Goal: Transaction & Acquisition: Purchase product/service

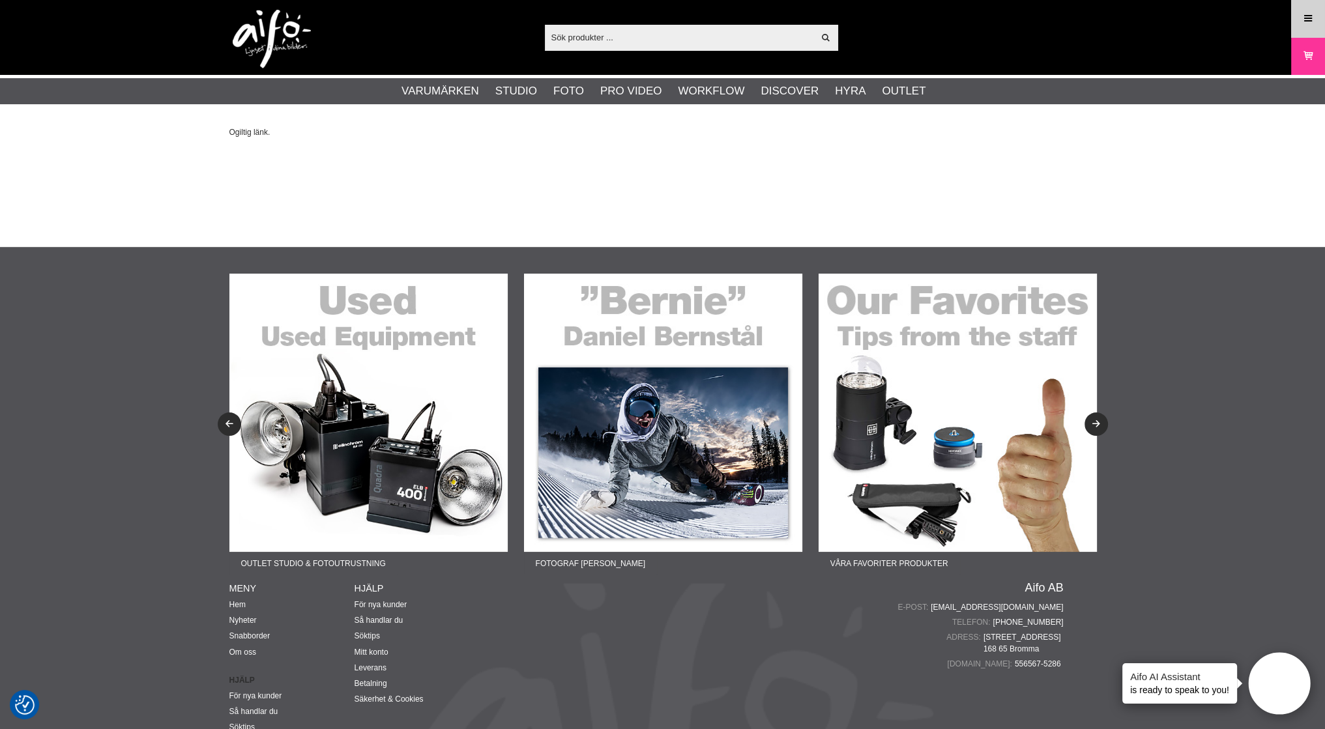
click at [1316, 16] on link "Meny" at bounding box center [1308, 18] width 33 height 31
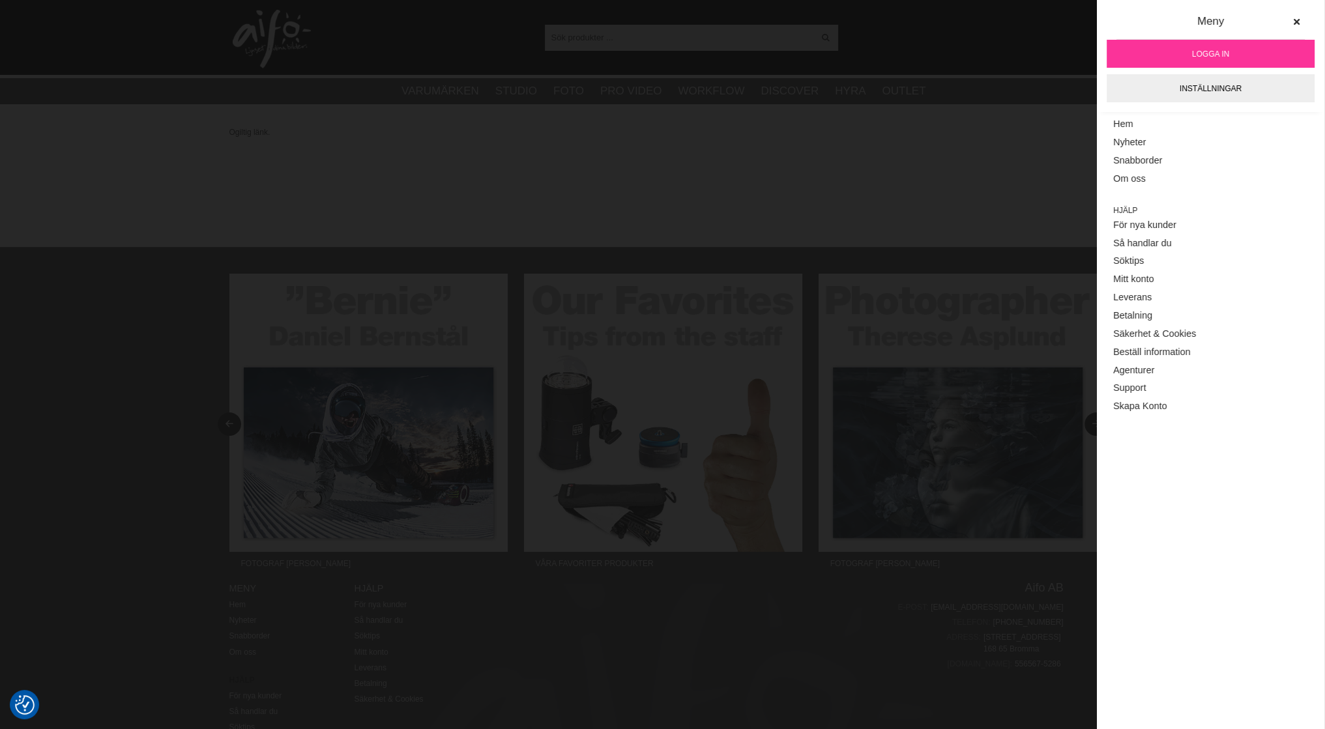
click at [1210, 56] on span "Logga in" at bounding box center [1210, 54] width 37 height 12
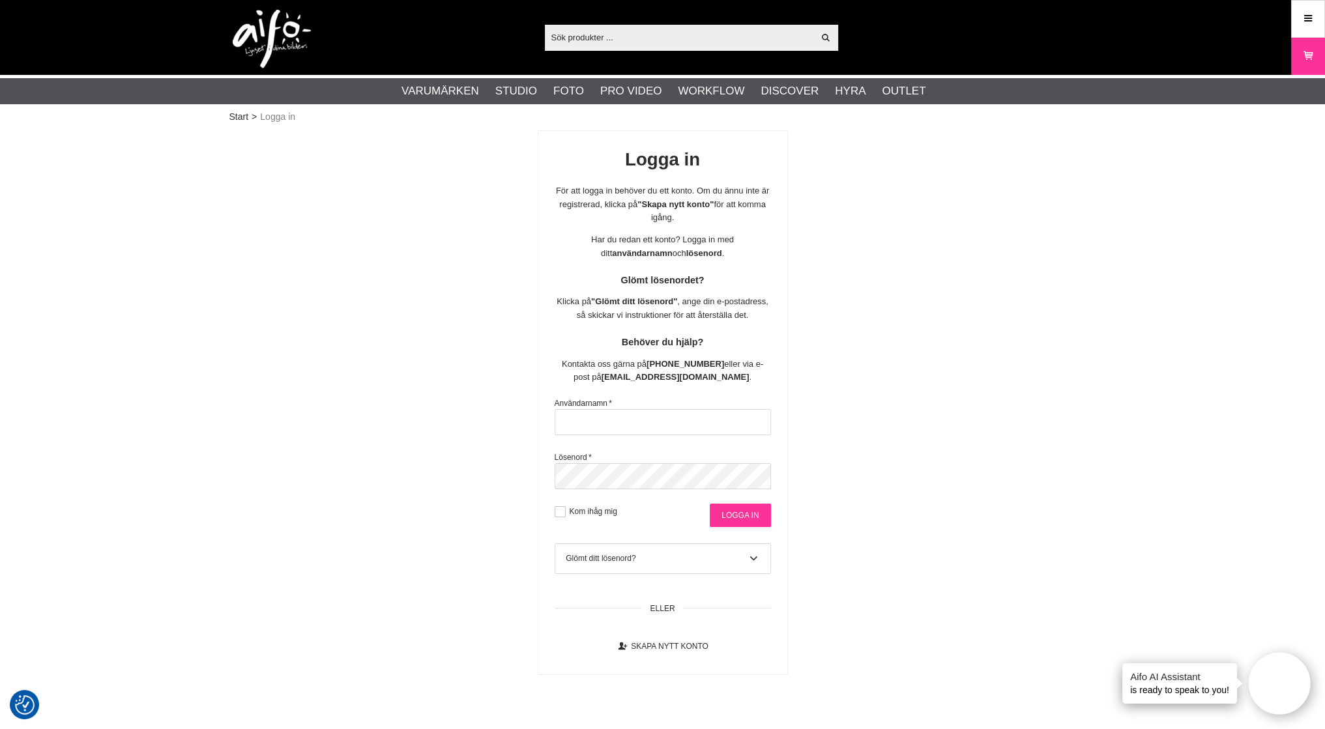
type input "patrick"
click at [736, 508] on input "Logga in" at bounding box center [740, 515] width 61 height 23
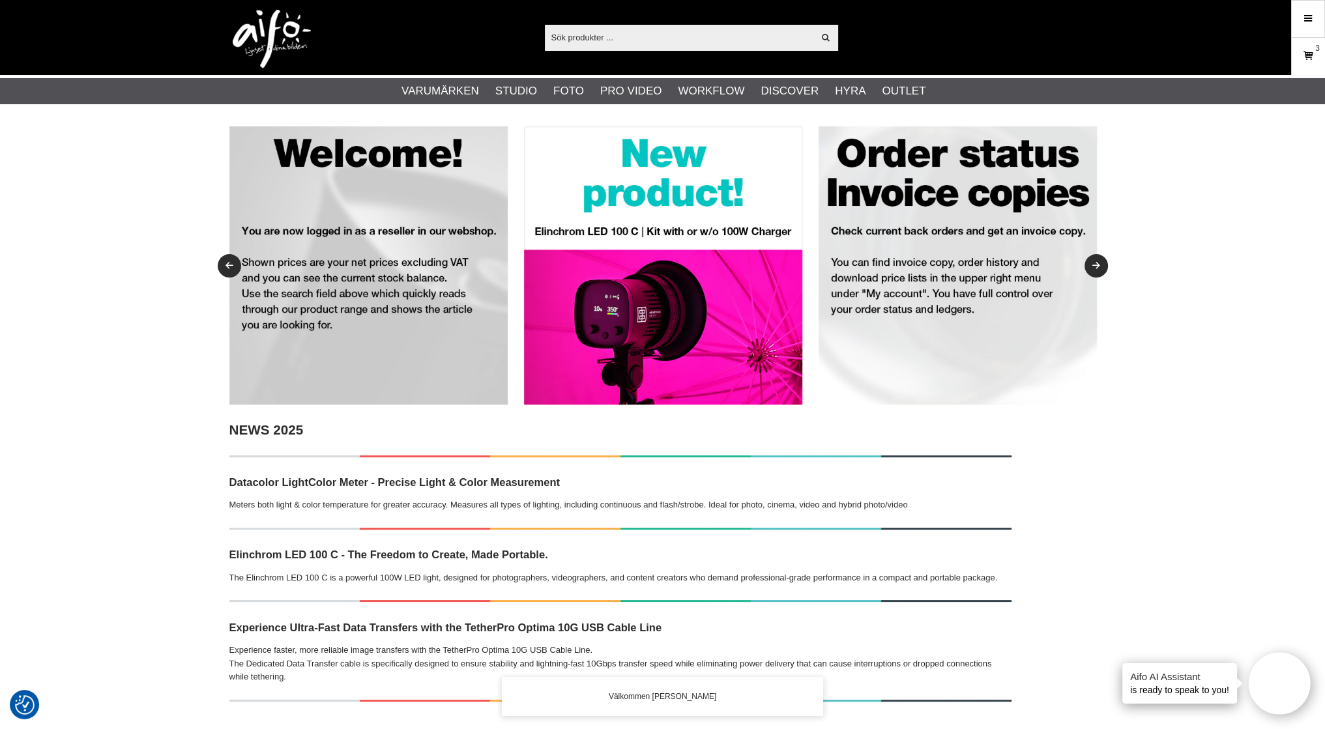
click at [1306, 53] on icon at bounding box center [1307, 56] width 13 height 14
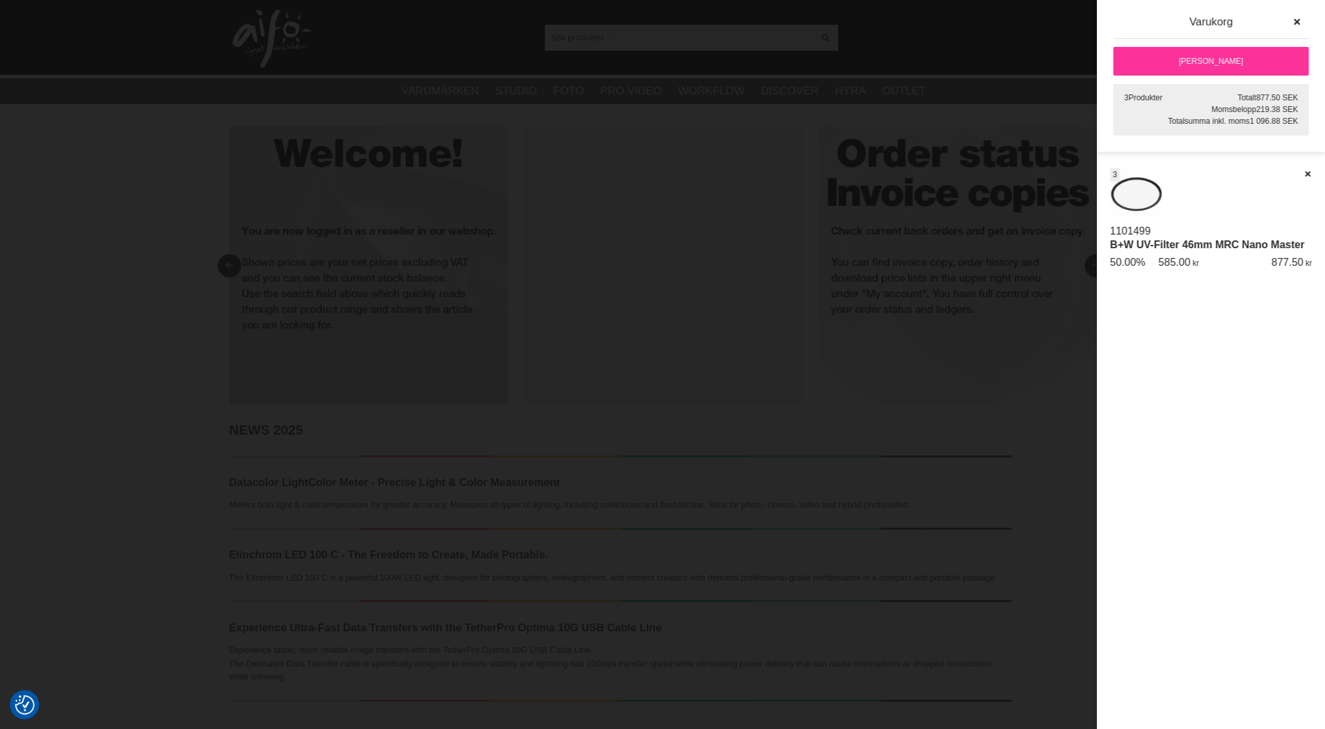
click at [798, 261] on div at bounding box center [662, 364] width 1325 height 729
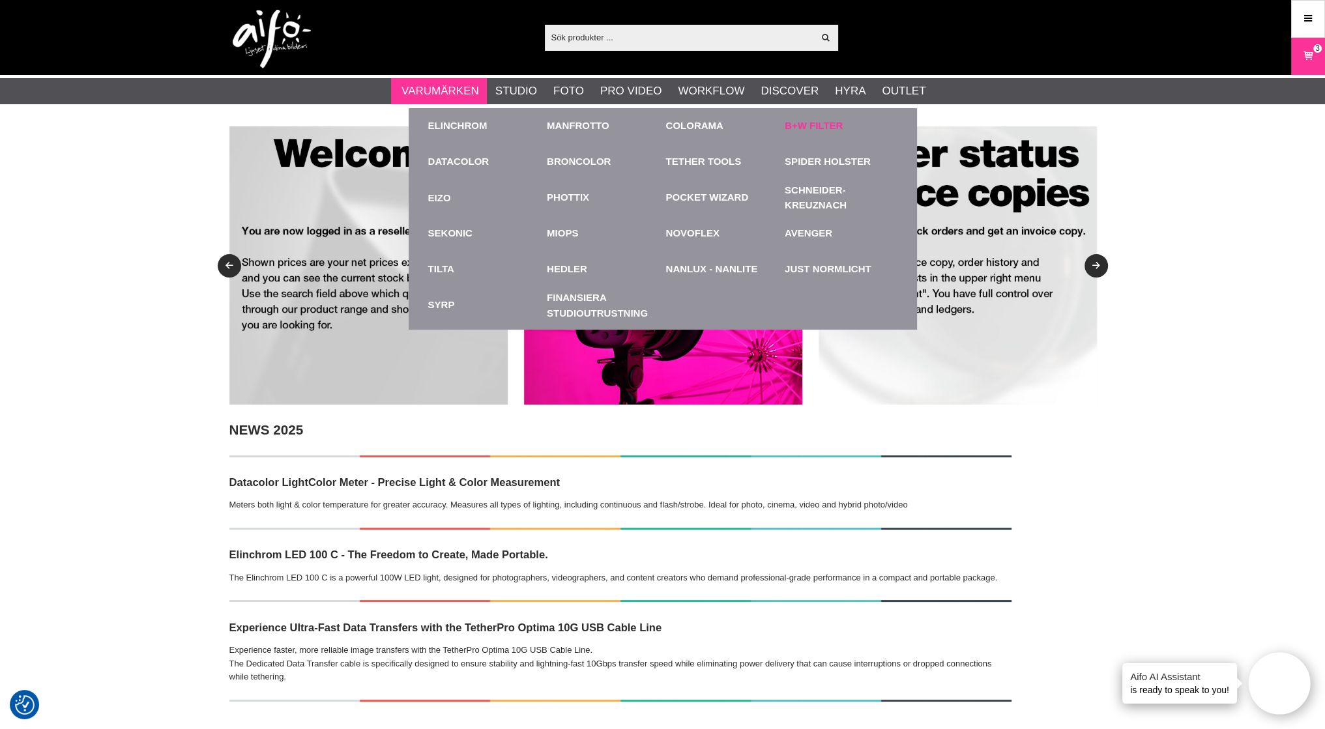
click at [809, 127] on link "B+W Filter" at bounding box center [814, 126] width 58 height 15
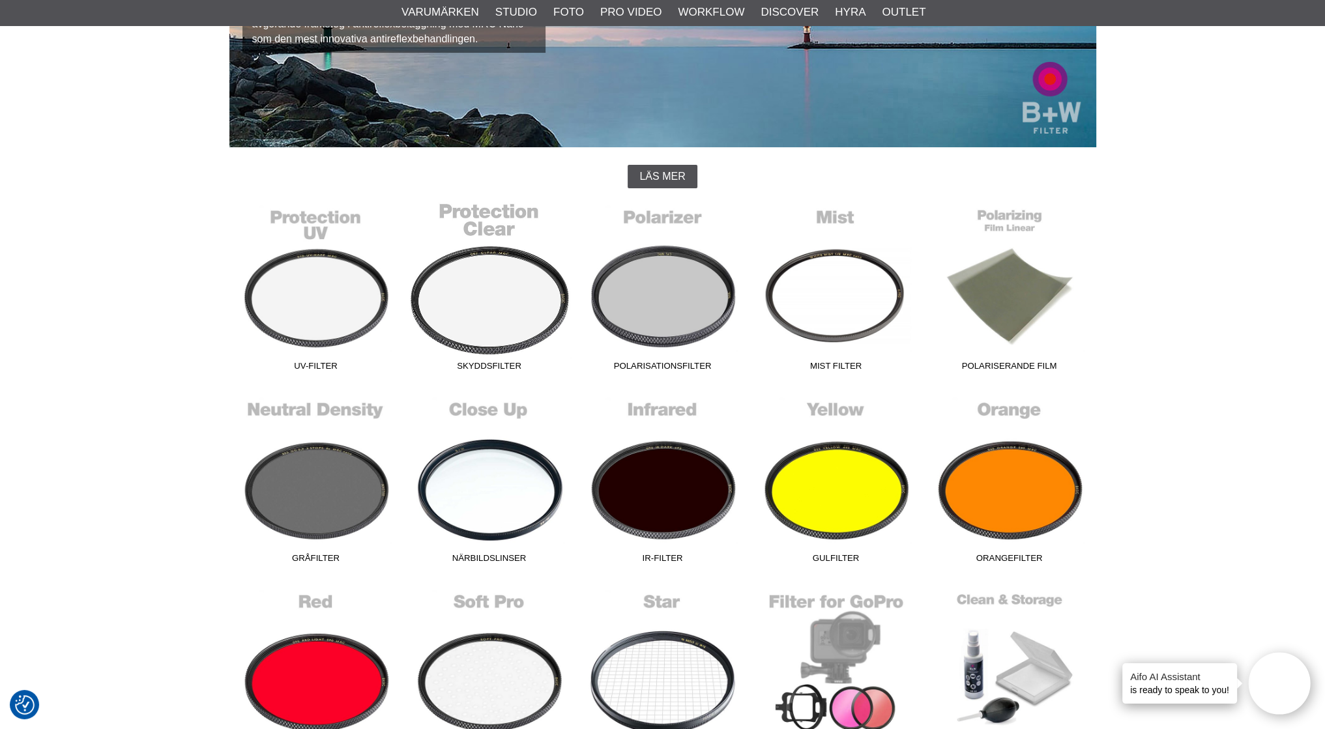
scroll to position [261, 0]
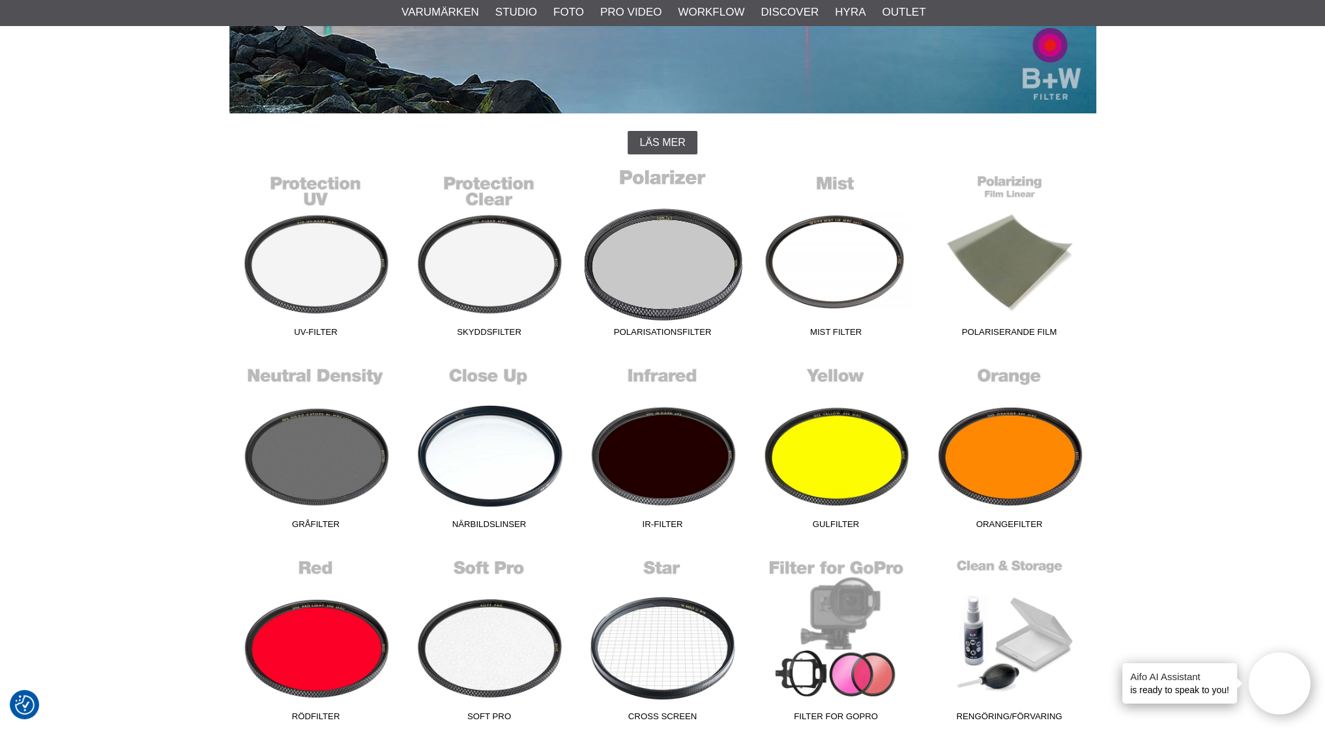
click at [659, 242] on link "Polarisationsfilter" at bounding box center [662, 255] width 173 height 176
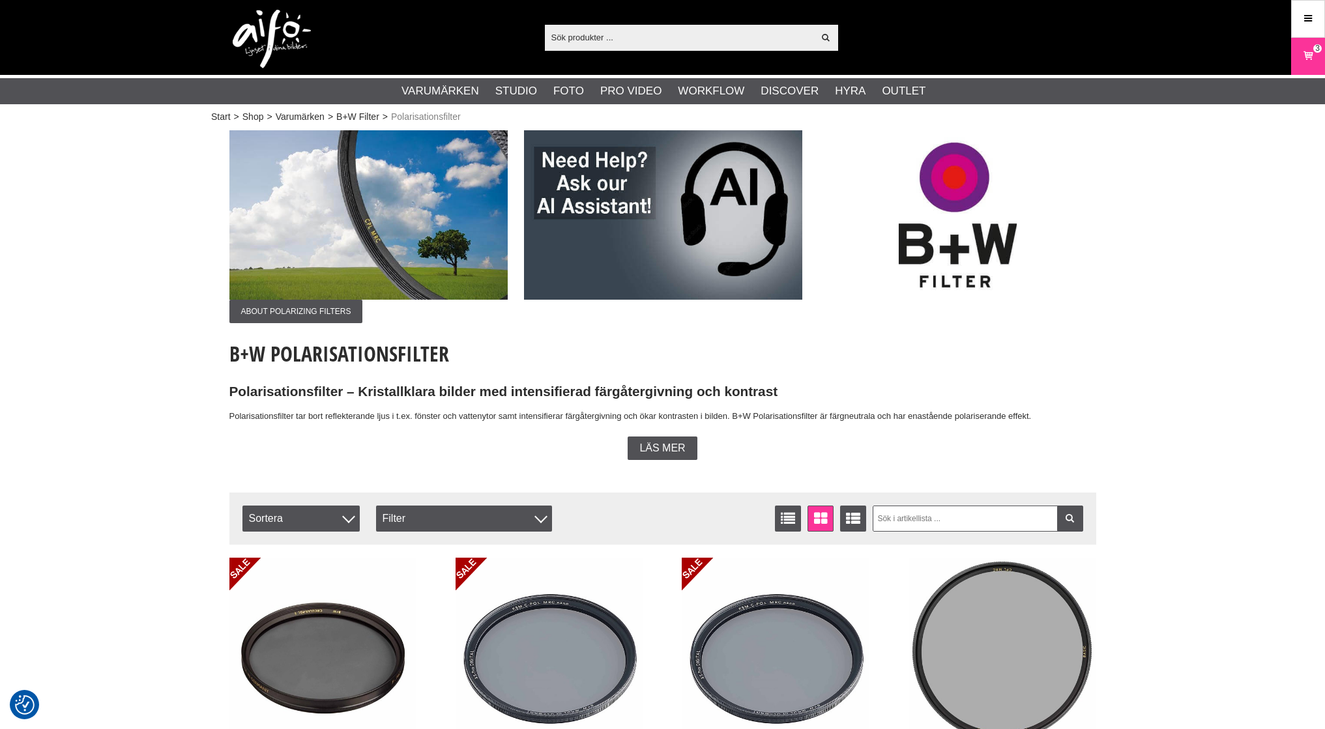
checkbox input "true"
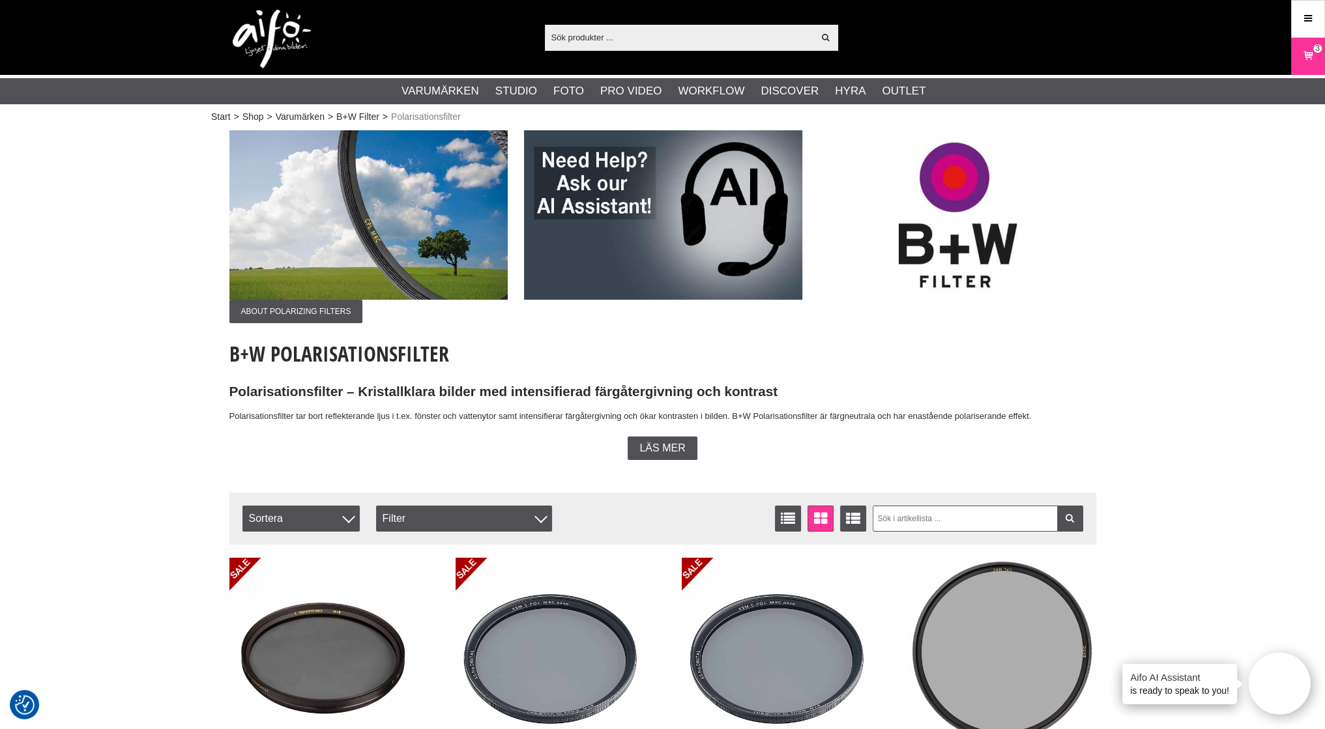
scroll to position [261, 0]
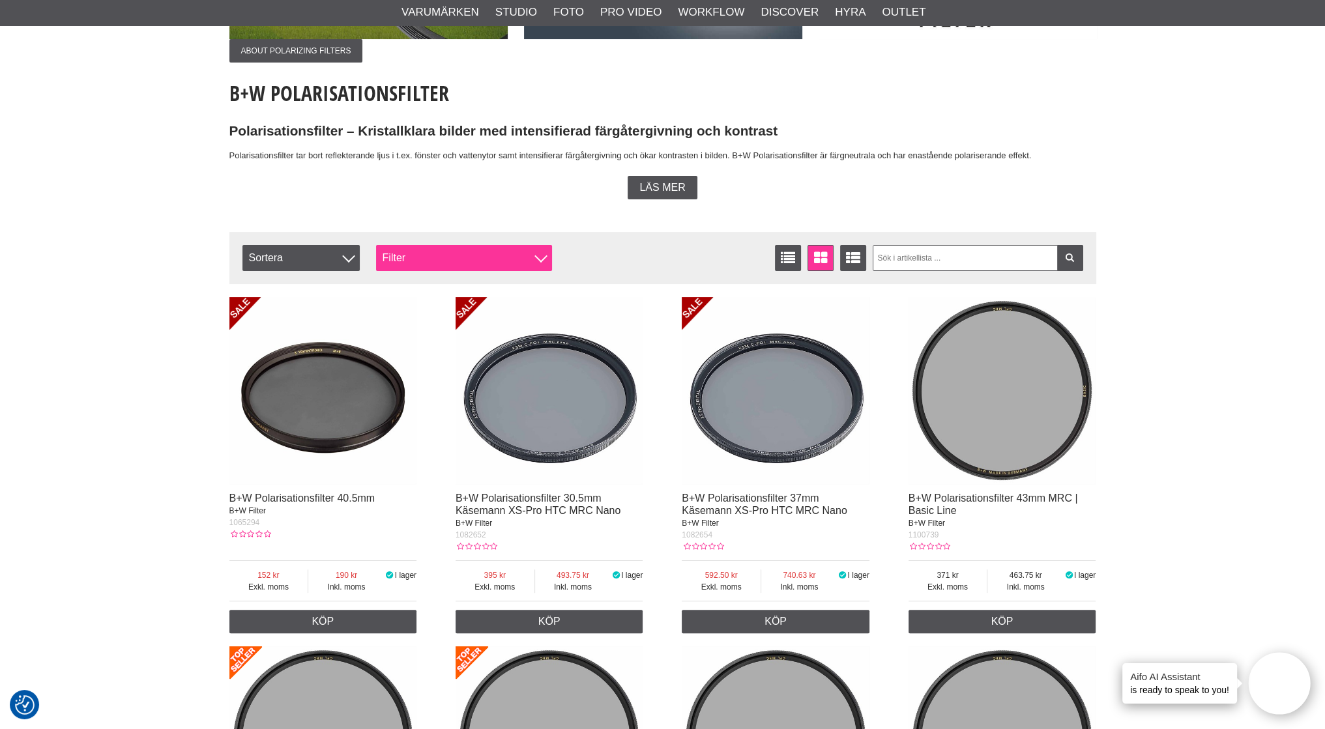
click at [389, 257] on div "Filter" at bounding box center [464, 258] width 176 height 26
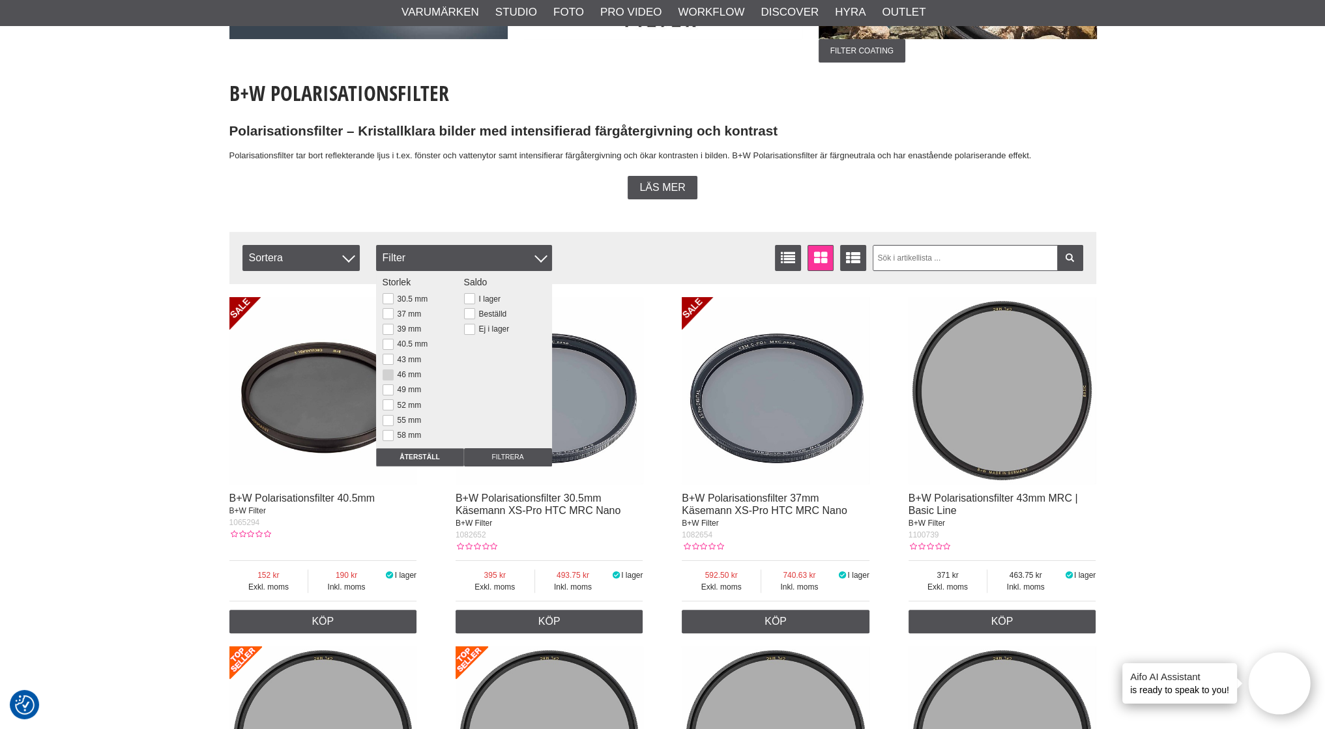
click at [388, 375] on button at bounding box center [388, 375] width 11 height 11
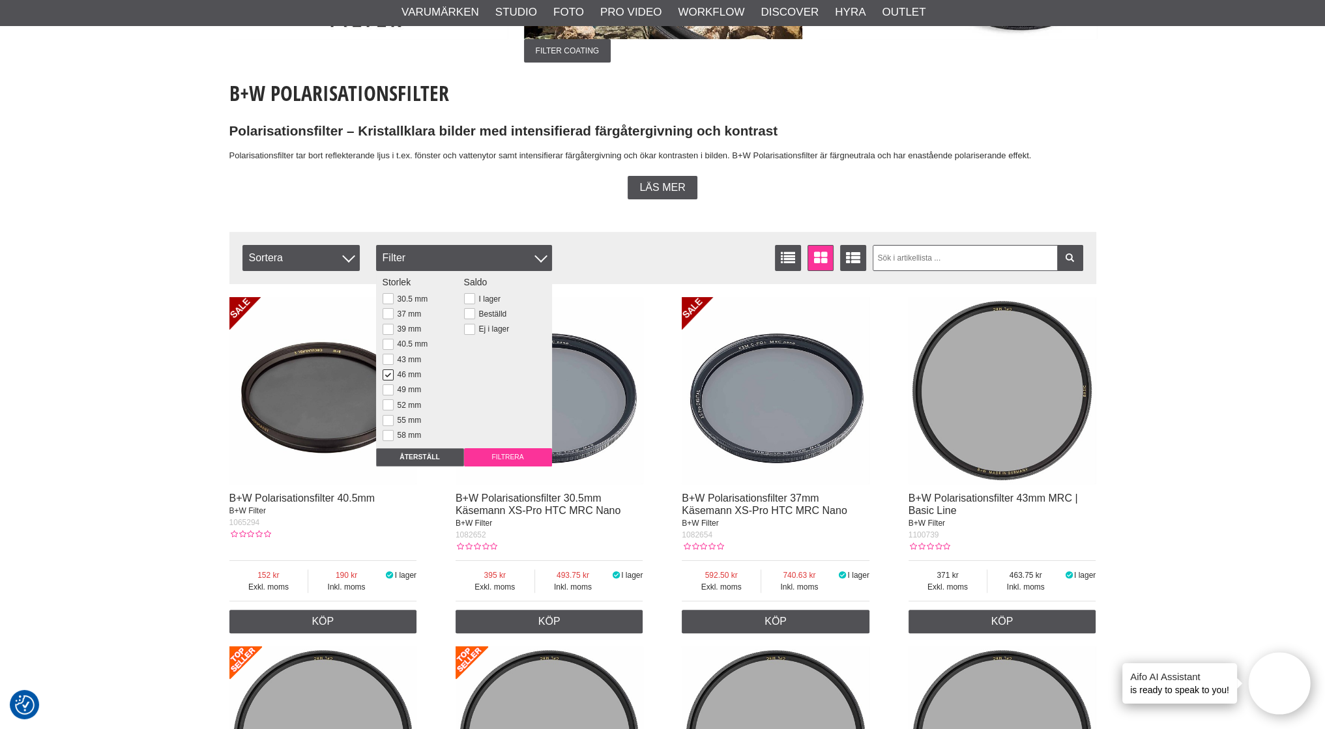
click at [513, 454] on input "Filtrera" at bounding box center [508, 457] width 88 height 18
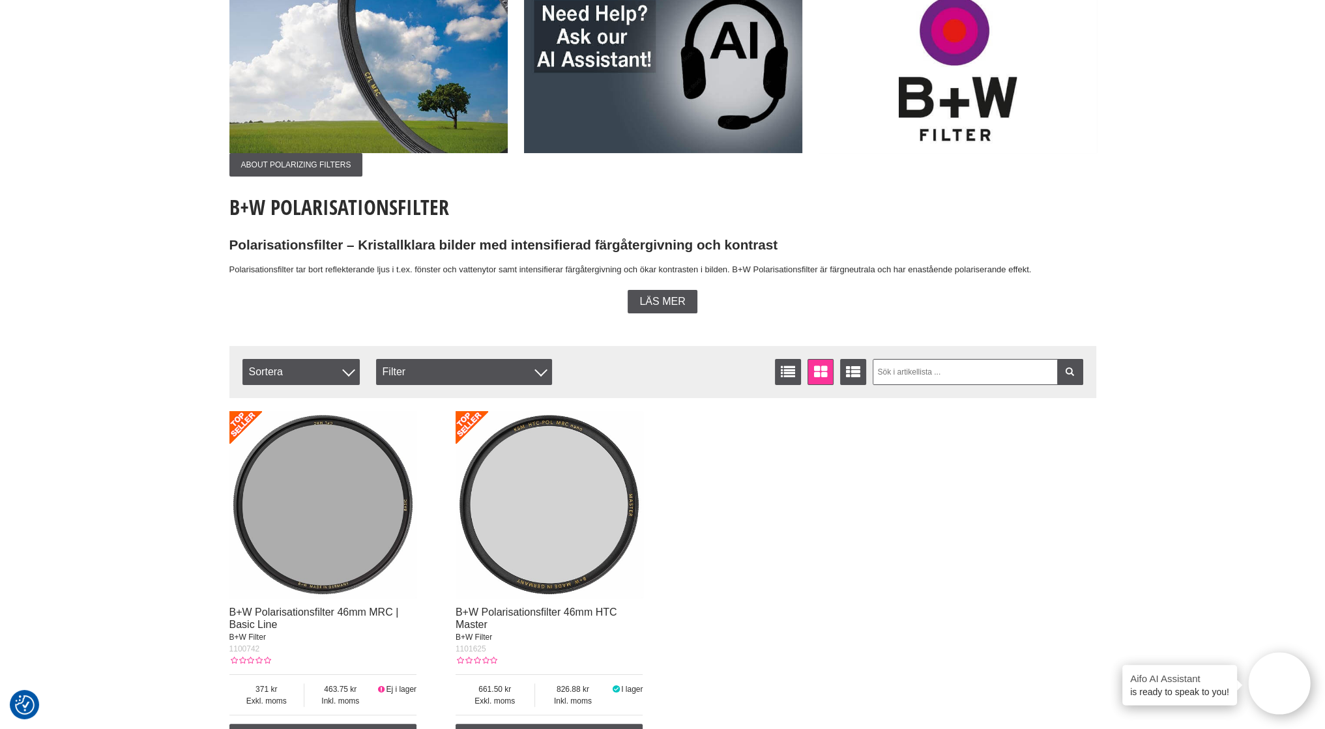
scroll to position [326, 0]
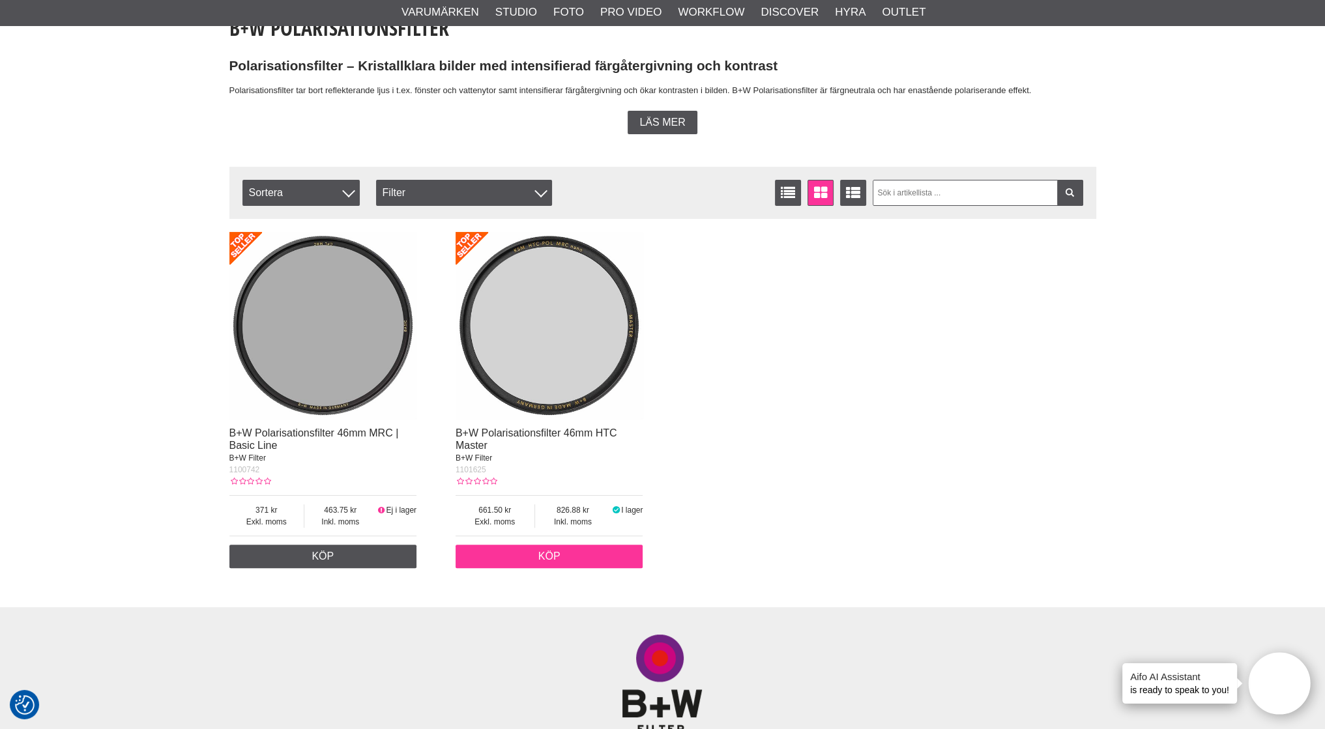
click at [553, 560] on link "Köp" at bounding box center [550, 556] width 188 height 23
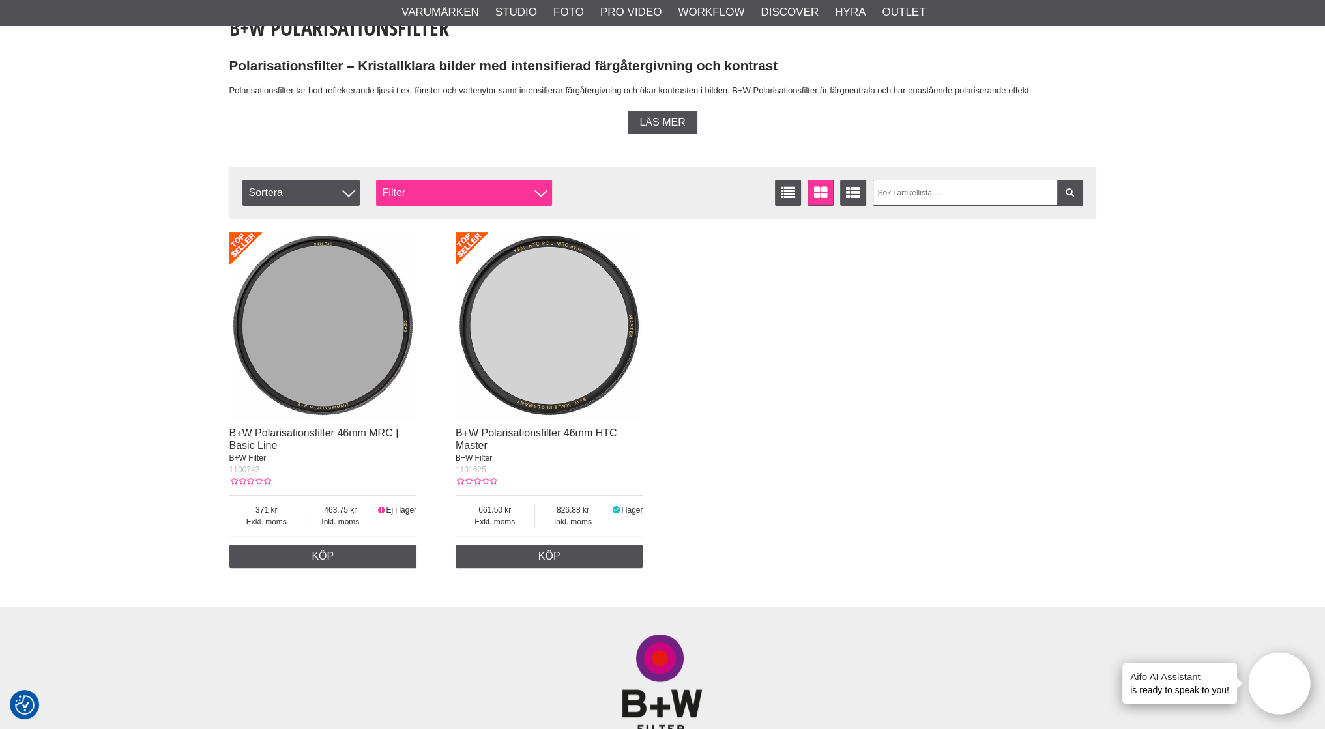
click at [437, 188] on div "Filter" at bounding box center [464, 193] width 176 height 26
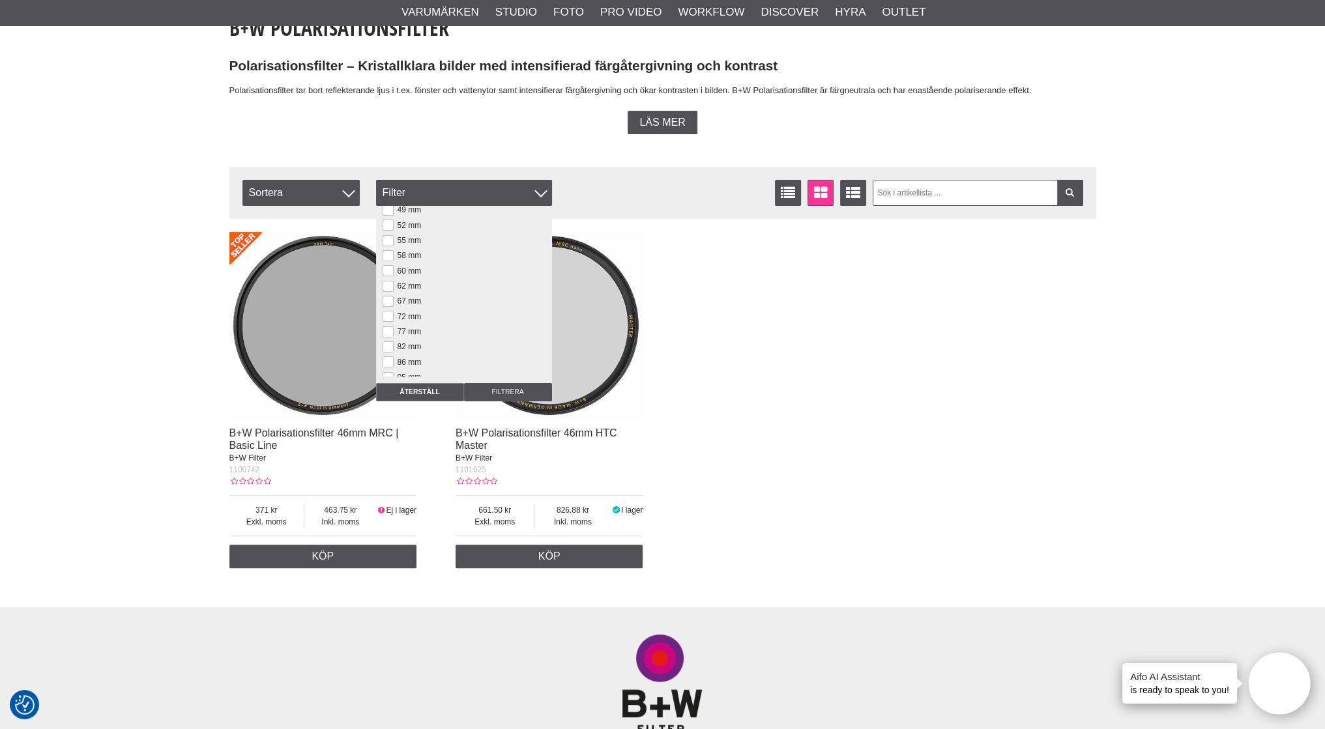
scroll to position [177, 0]
click at [386, 281] on button at bounding box center [388, 284] width 11 height 11
click at [504, 392] on input "Filtrera" at bounding box center [508, 392] width 88 height 18
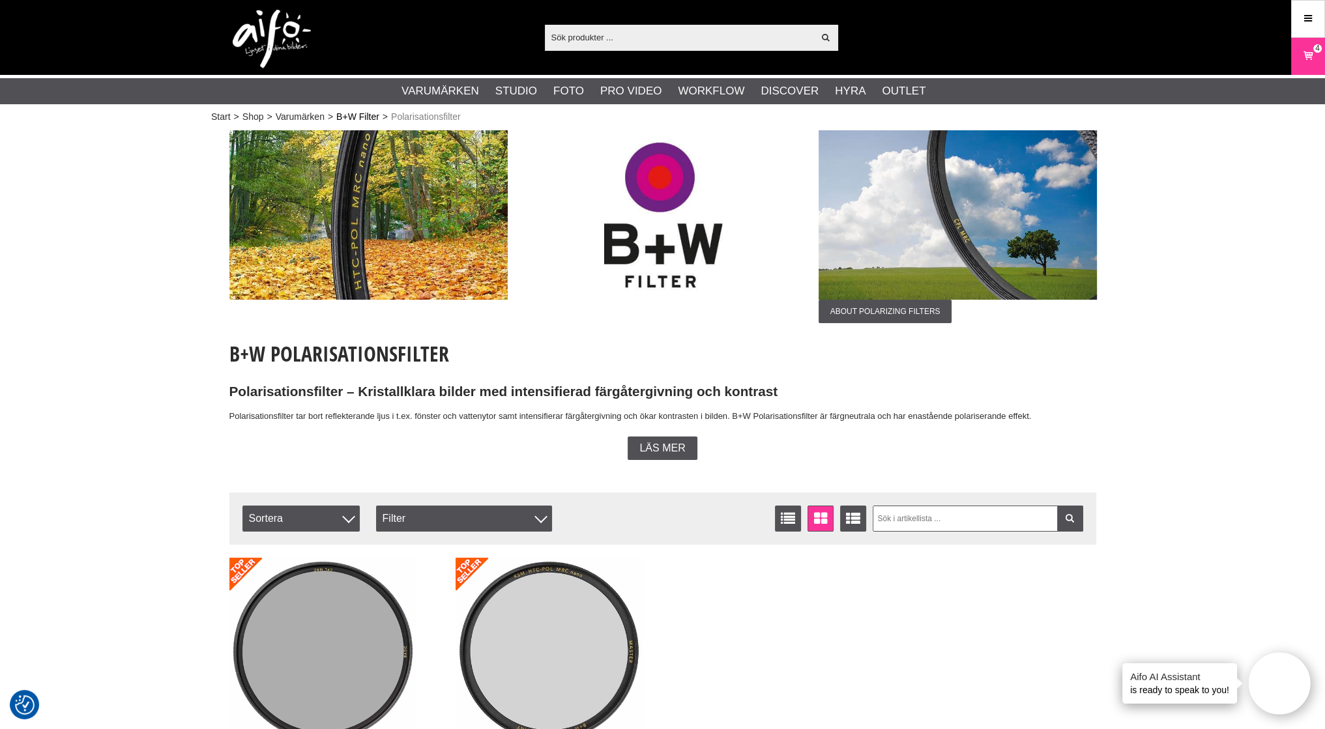
click at [353, 119] on link "B+W Filter" at bounding box center [357, 117] width 43 height 14
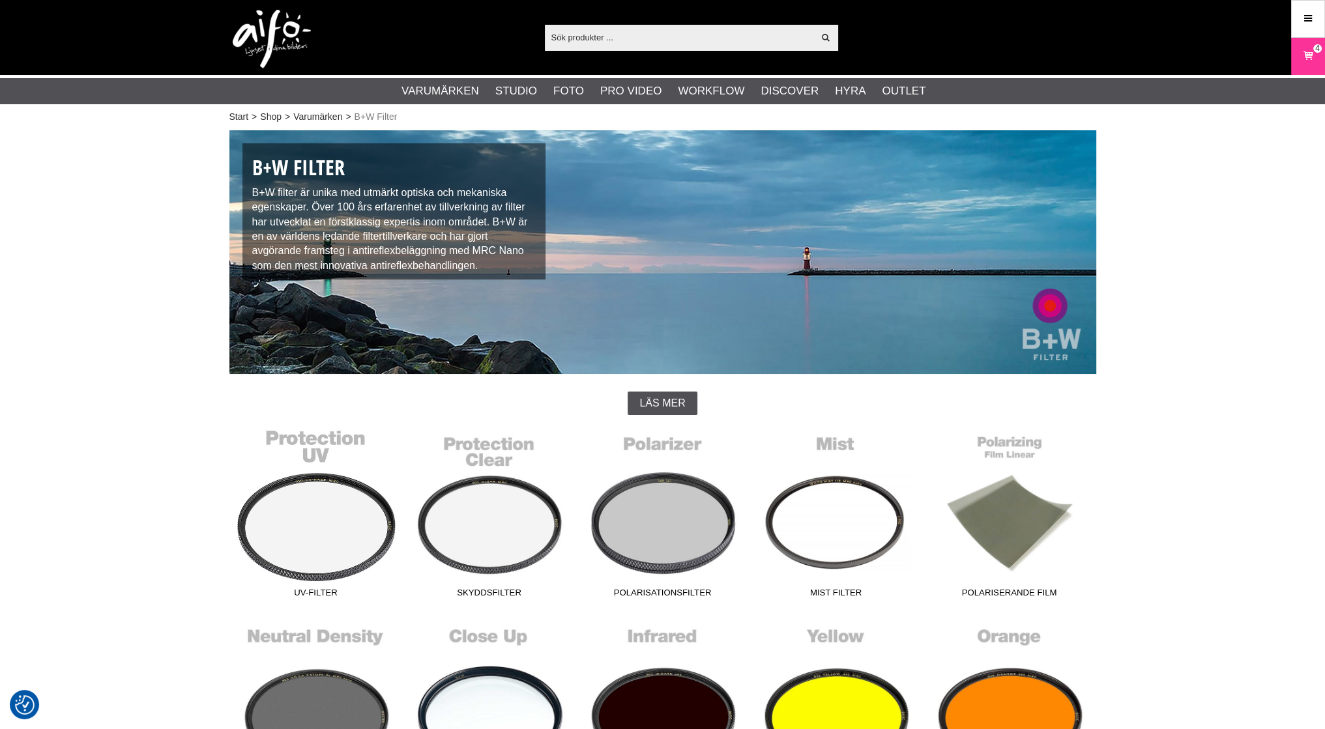
click at [347, 516] on link "UV-Filter" at bounding box center [315, 516] width 173 height 176
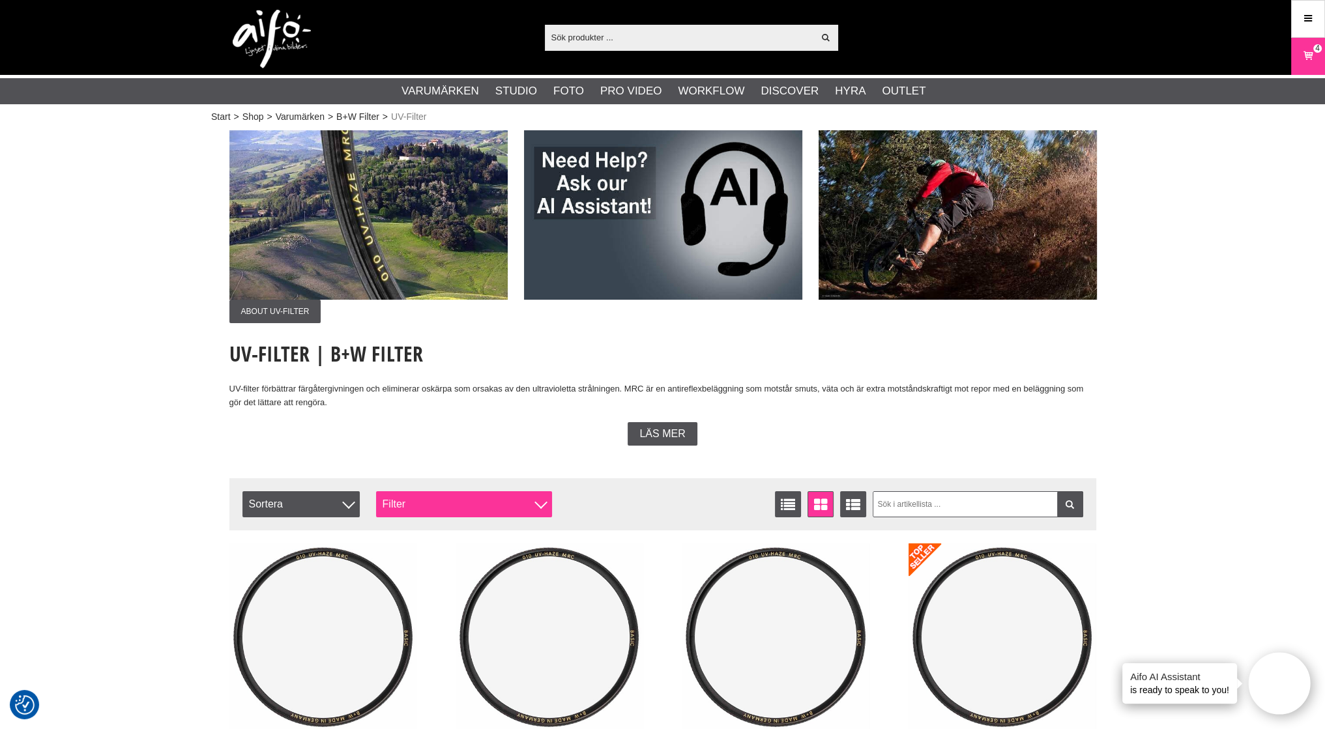
click at [479, 507] on div "Filter" at bounding box center [464, 504] width 176 height 26
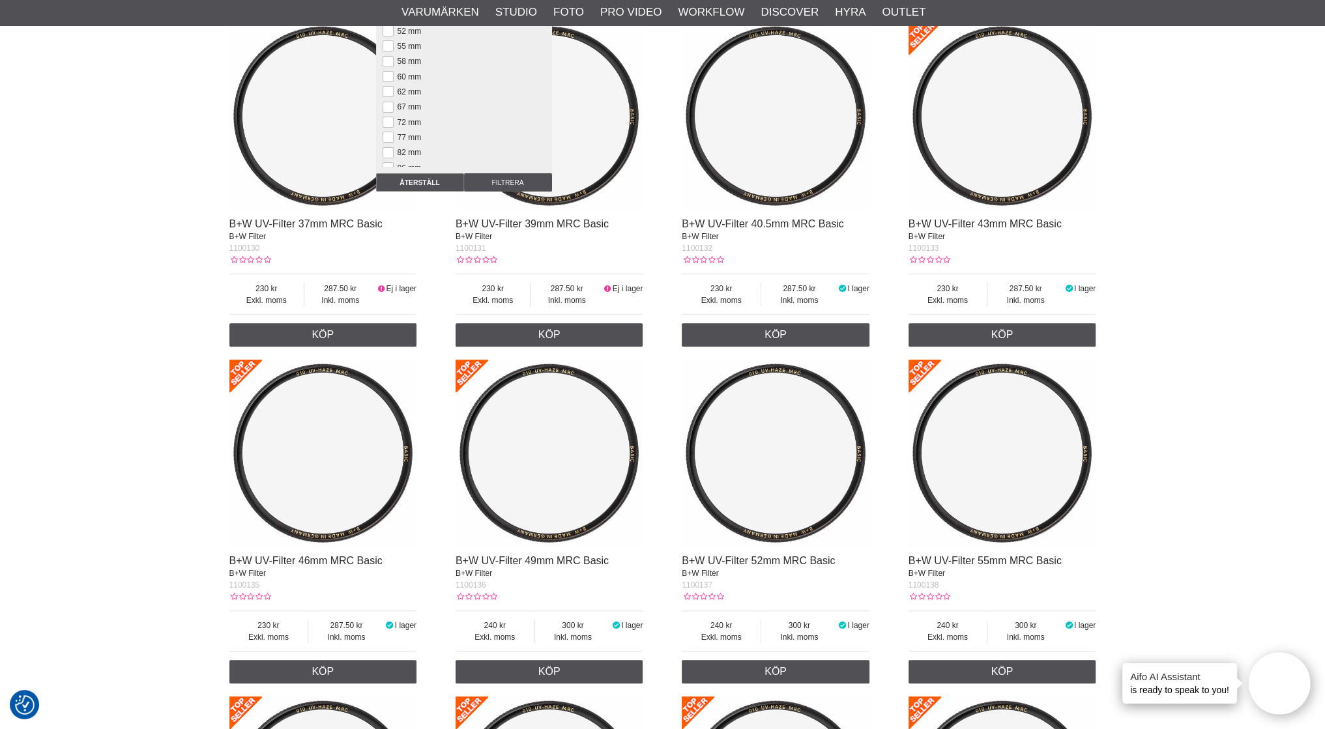
scroll to position [156, 0]
click at [386, 91] on button at bounding box center [388, 96] width 11 height 11
click at [512, 182] on input "Filtrera" at bounding box center [508, 182] width 88 height 18
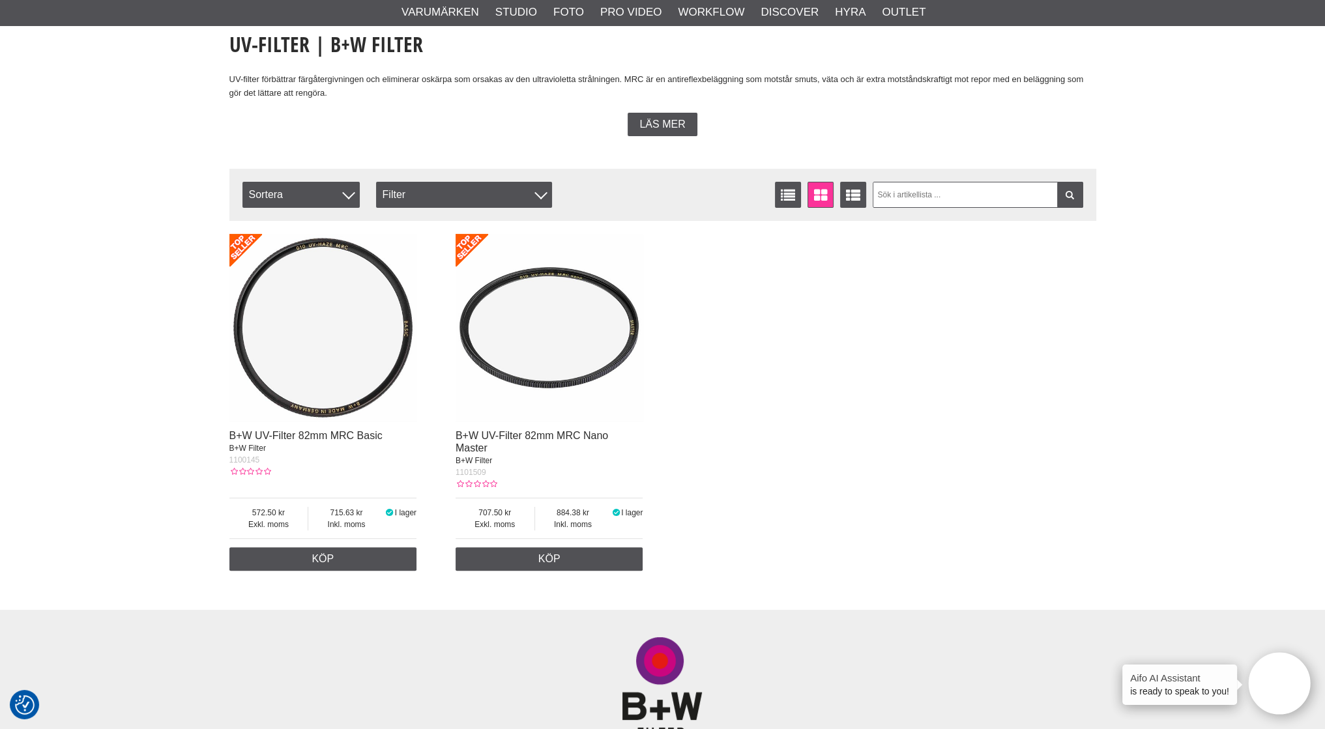
scroll to position [391, 0]
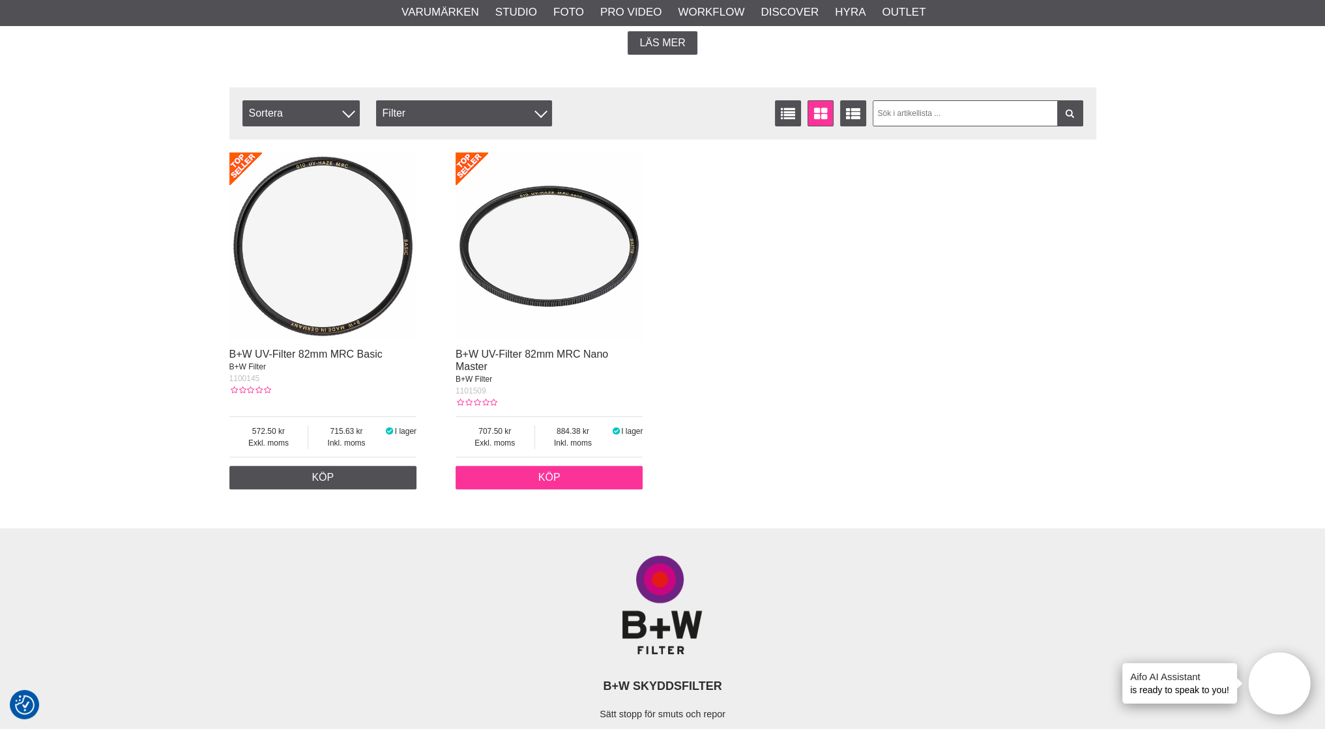
click at [547, 474] on link "Köp" at bounding box center [550, 477] width 188 height 23
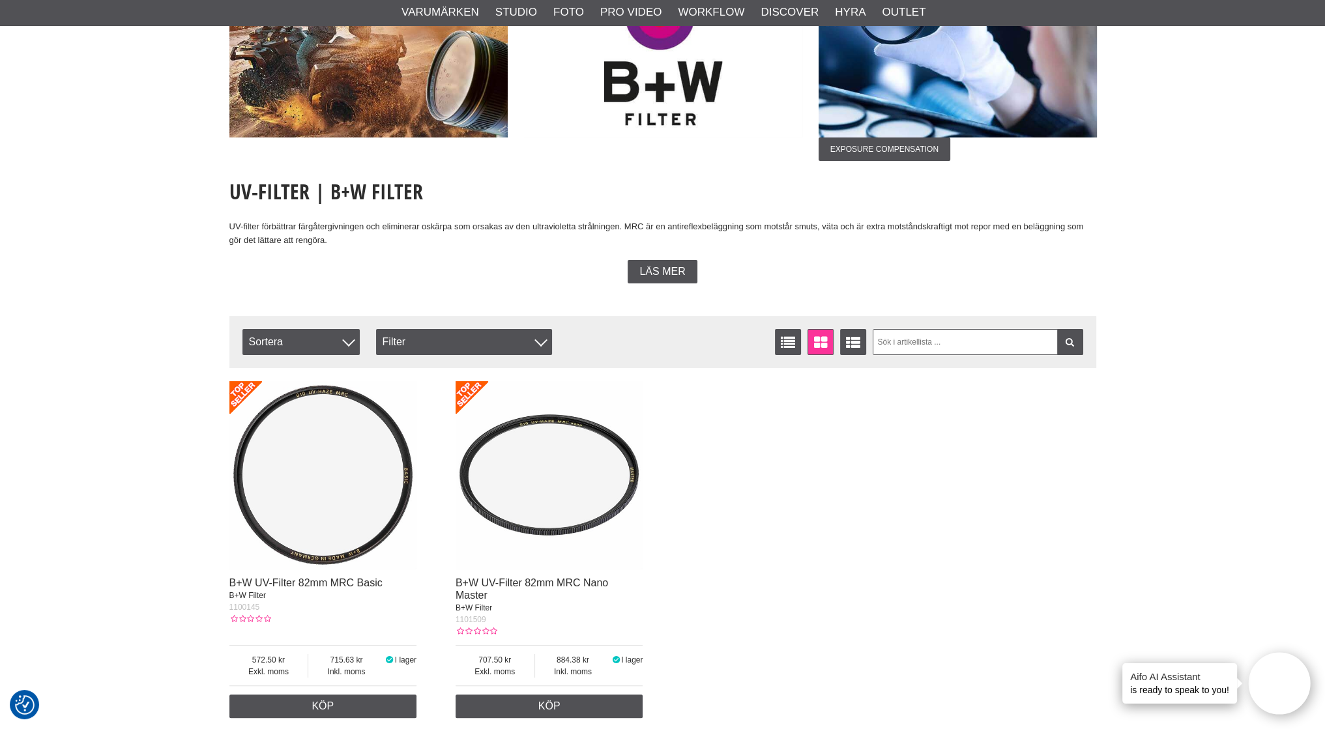
scroll to position [0, 0]
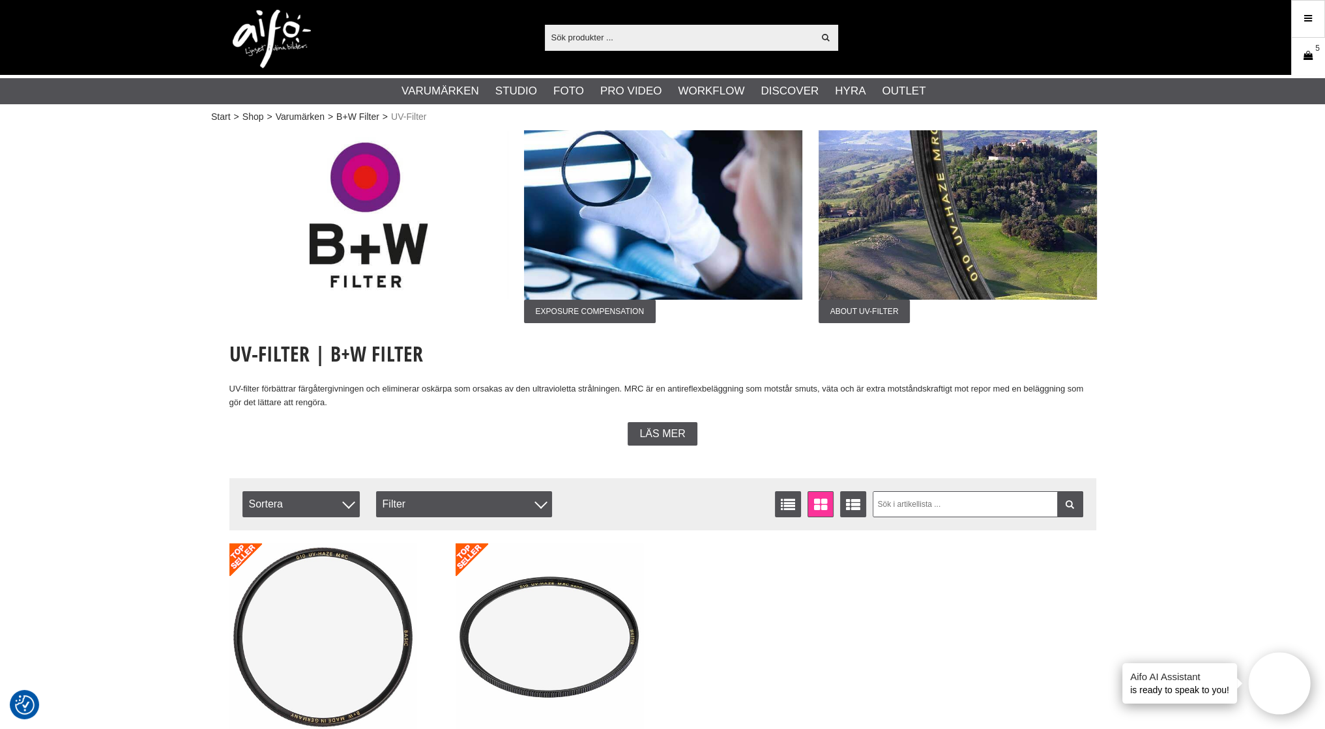
click at [1310, 54] on icon at bounding box center [1307, 56] width 13 height 14
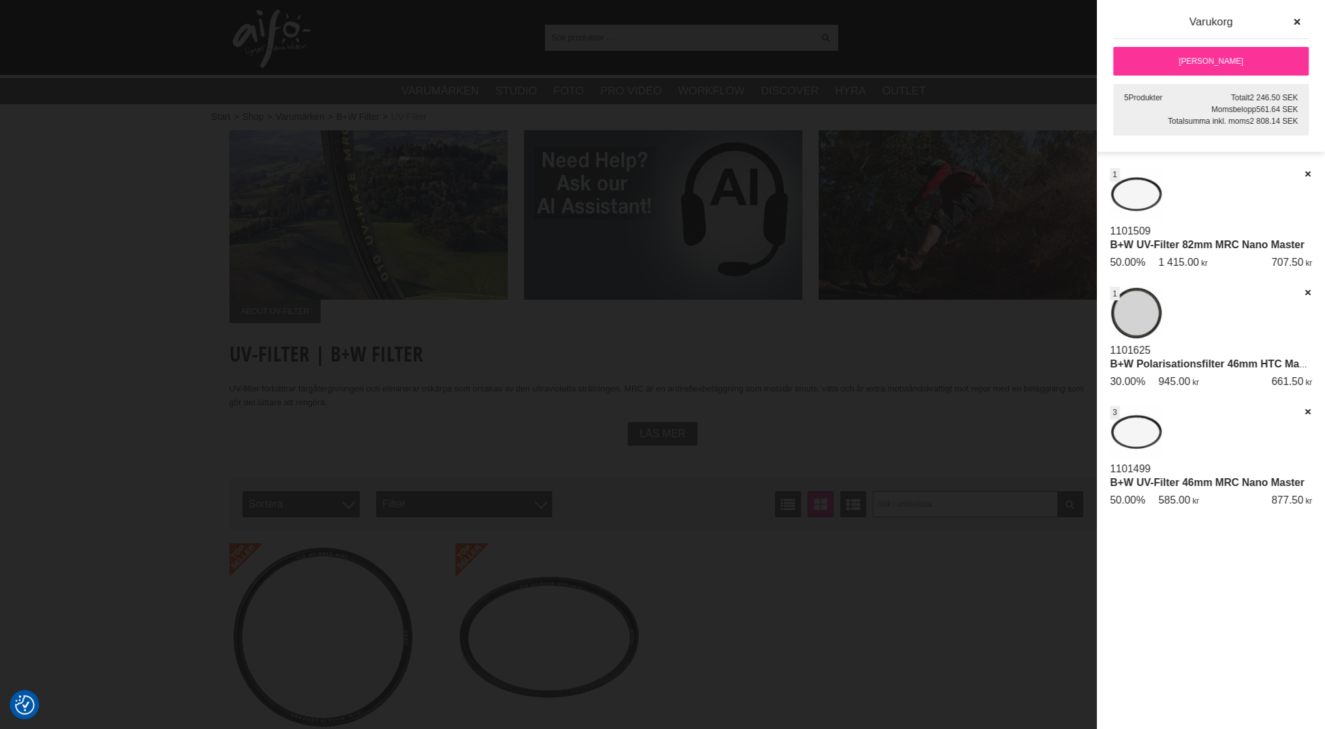
click at [1218, 56] on link "[PERSON_NAME]" at bounding box center [1211, 61] width 196 height 29
